Goal: Information Seeking & Learning: Learn about a topic

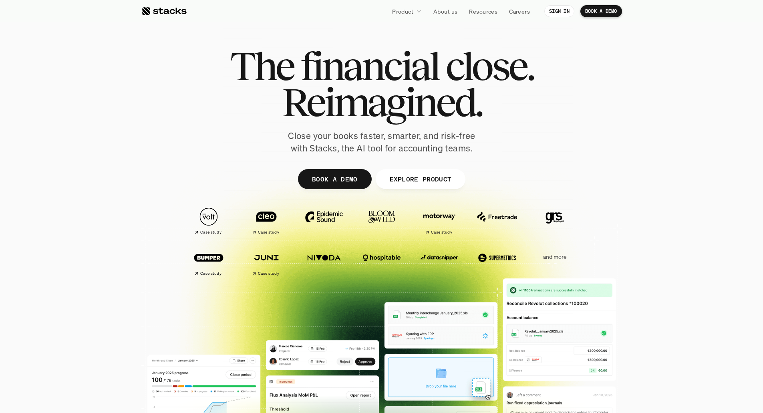
drag, startPoint x: 501, startPoint y: 144, endPoint x: 313, endPoint y: 96, distance: 194.7
click at [313, 96] on div "The financial close. Reimagined. Close your books faster, smarter, and risk-fre…" at bounding box center [381, 101] width 448 height 106
click at [536, 126] on div "The financial close. Reimagined. Close your books faster, smarter, and risk-fre…" at bounding box center [381, 101] width 448 height 106
drag, startPoint x: 480, startPoint y: 148, endPoint x: 262, endPoint y: 87, distance: 225.7
click at [262, 87] on div "The financial close. Reimagined. Close your books faster, smarter, and risk-fre…" at bounding box center [381, 101] width 448 height 106
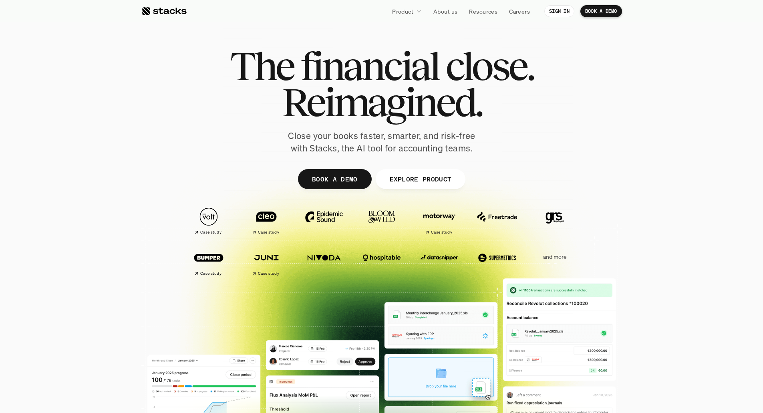
click at [590, 174] on div at bounding box center [381, 196] width 480 height 360
drag, startPoint x: 476, startPoint y: 141, endPoint x: 367, endPoint y: 127, distance: 109.8
click at [367, 127] on div "The financial close. Reimagined. Close your books faster, smarter, and risk-fre…" at bounding box center [381, 101] width 448 height 106
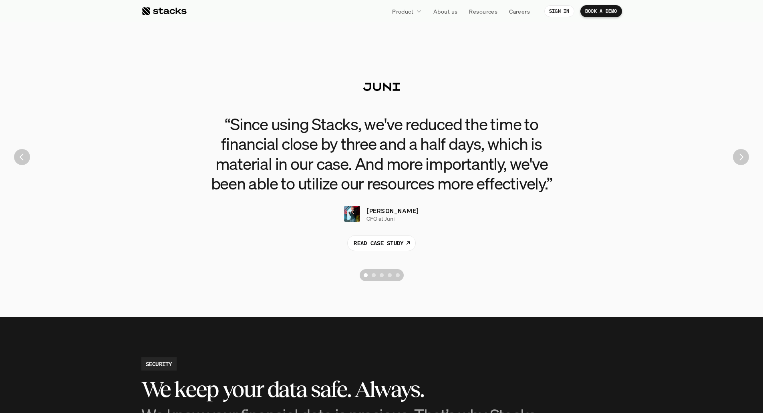
scroll to position [1601, 0]
